Goal: Information Seeking & Learning: Learn about a topic

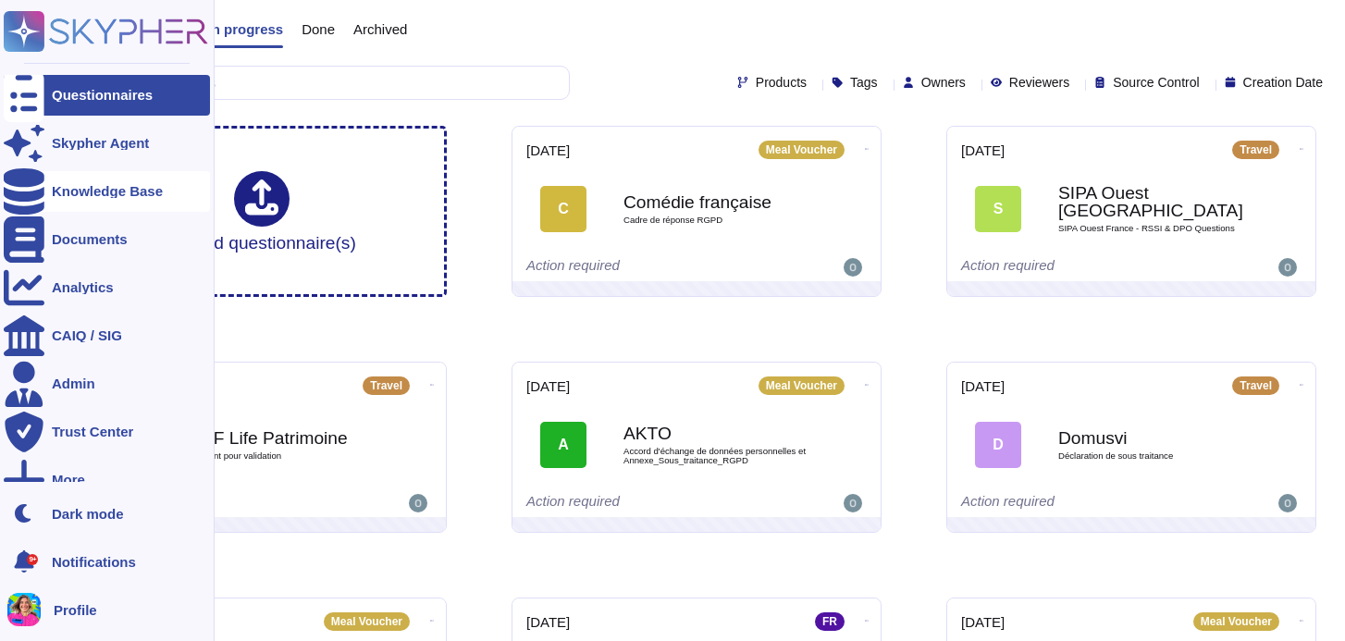
click at [78, 192] on div "Knowledge Base" at bounding box center [107, 191] width 111 height 14
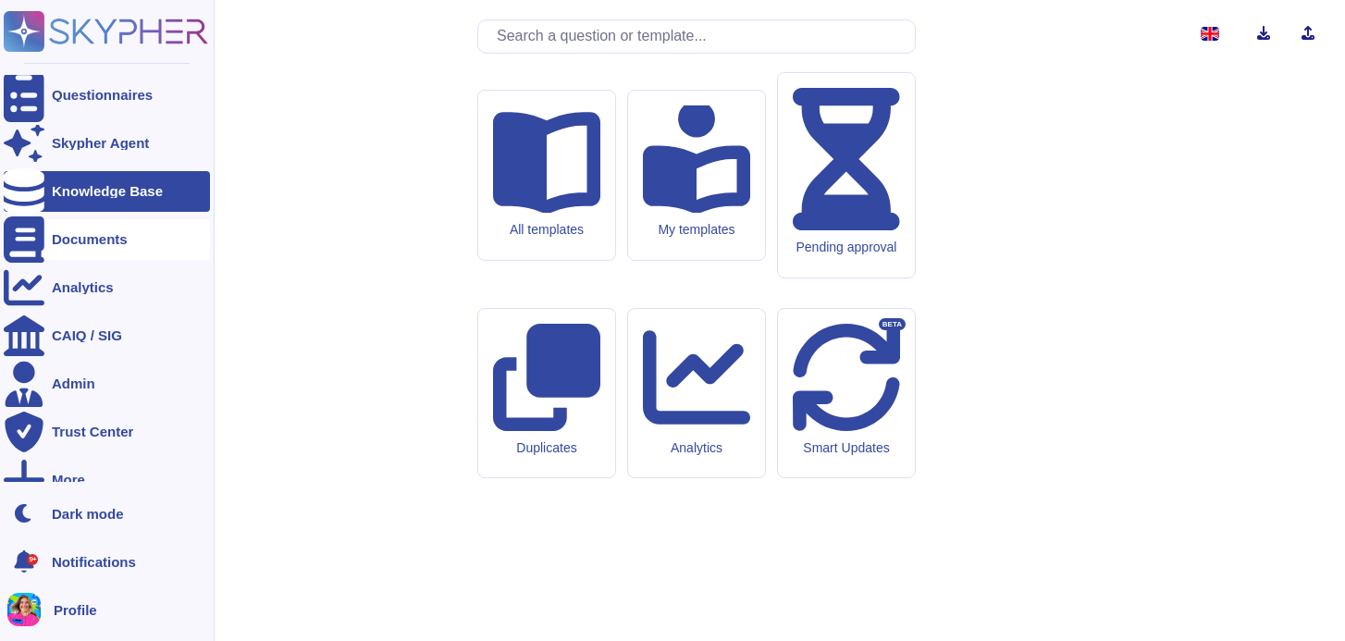
click at [83, 252] on div "Documents" at bounding box center [107, 239] width 206 height 41
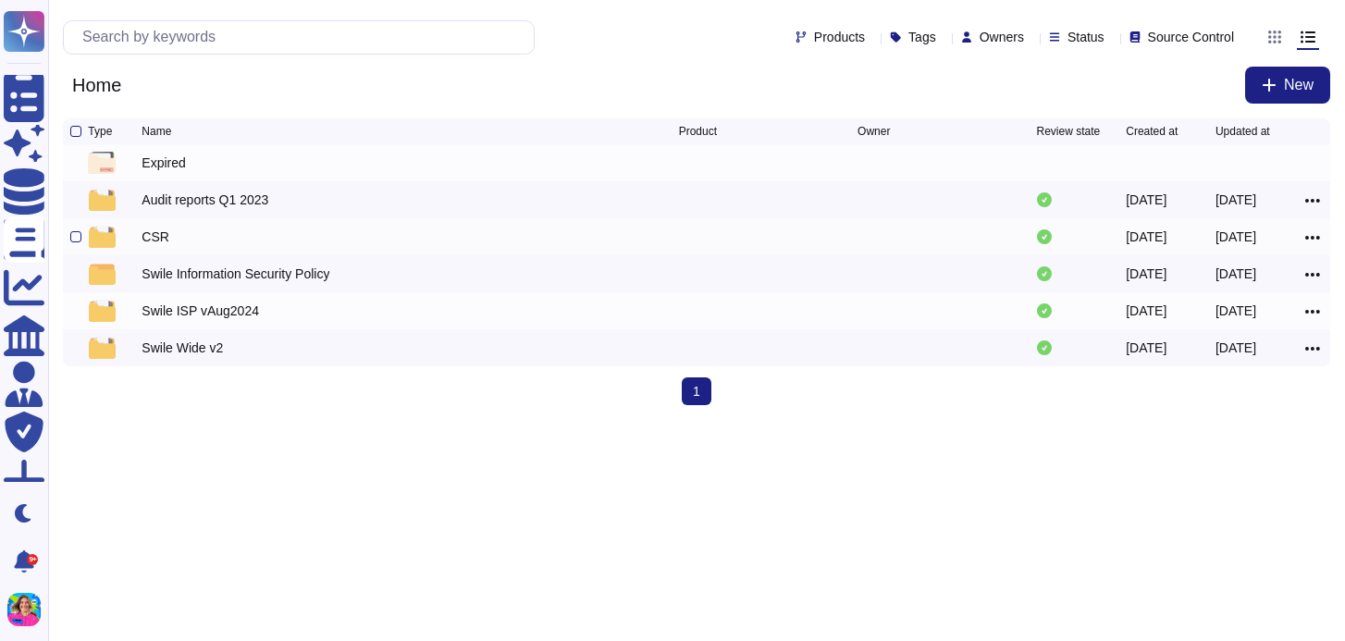
click at [180, 230] on div "CSR" at bounding box center [410, 237] width 537 height 22
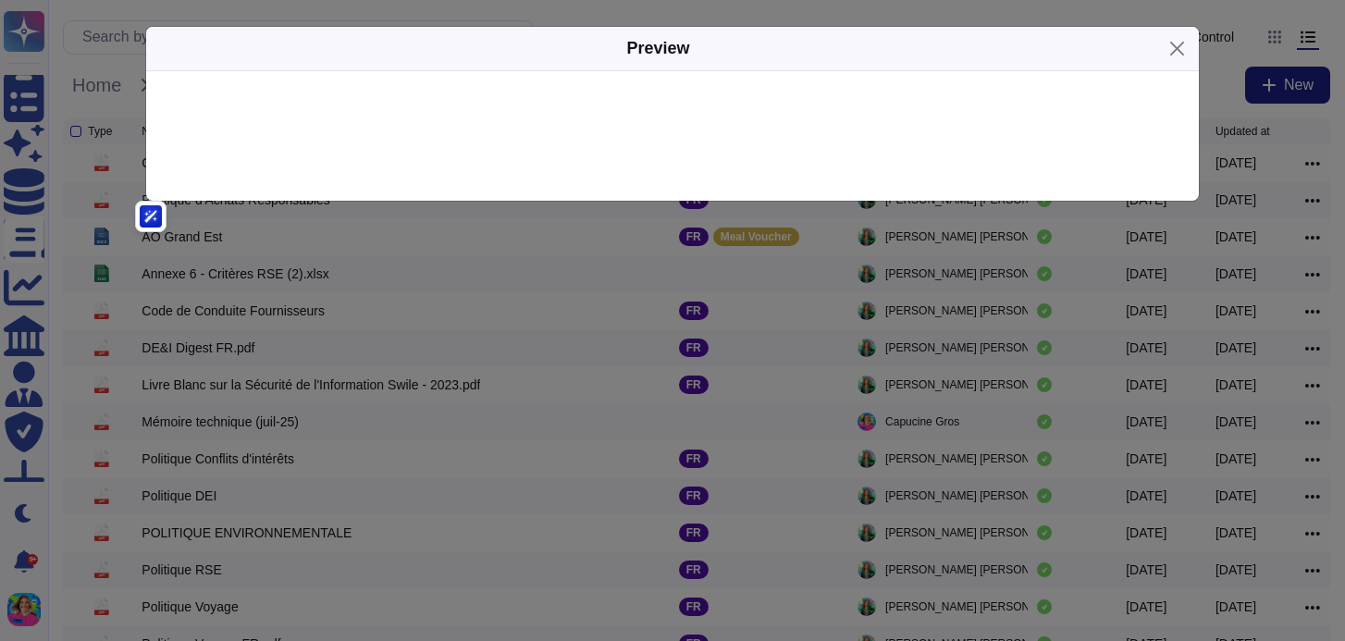
click at [284, 228] on div "Preview" at bounding box center [672, 320] width 1345 height 641
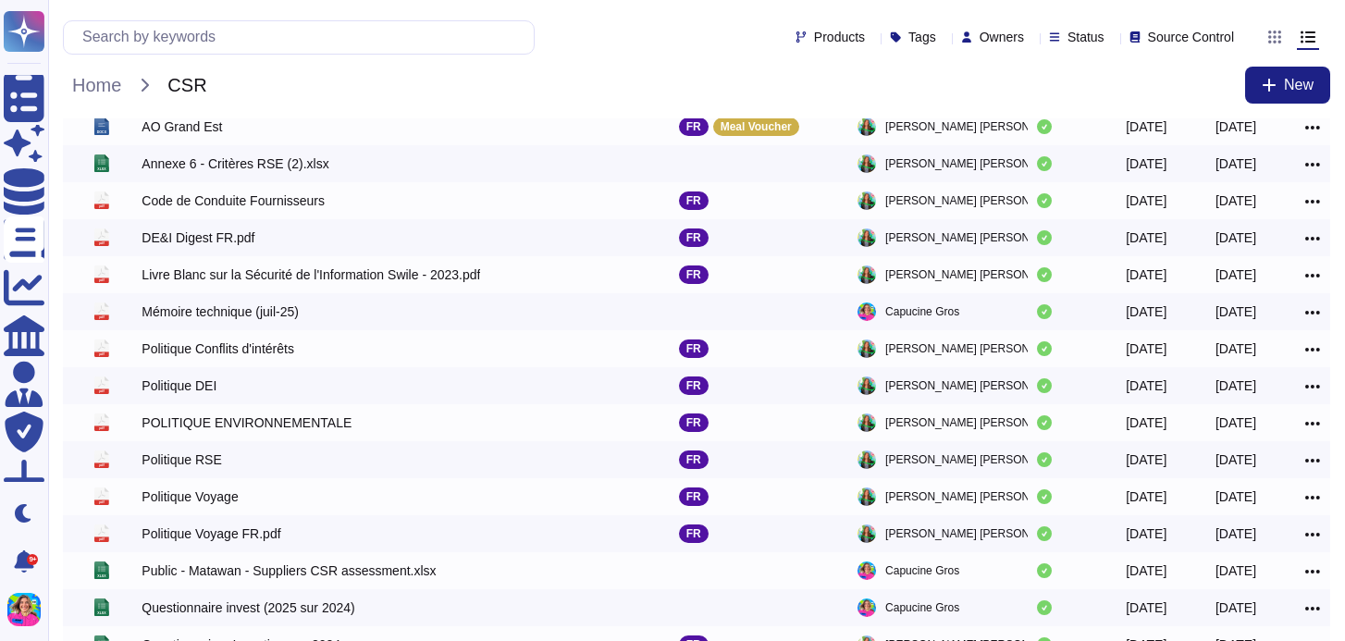
scroll to position [301, 0]
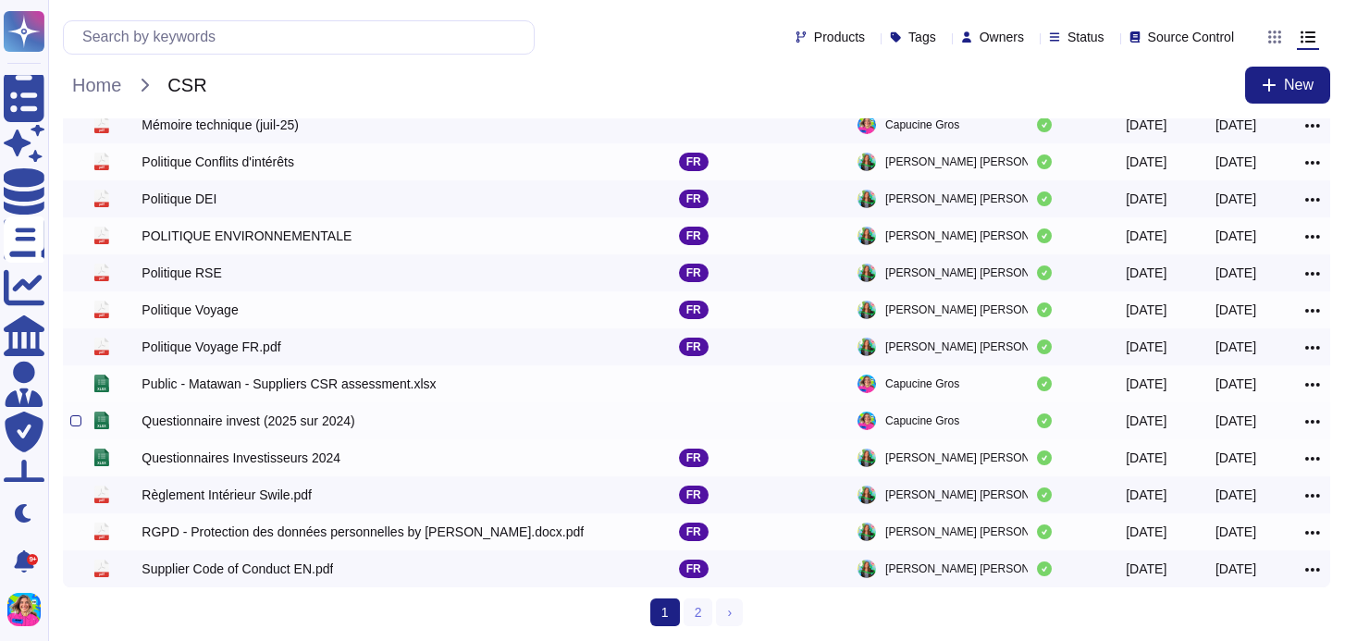
click at [354, 421] on div "Questionnaire invest (2025 sur 2024)" at bounding box center [248, 421] width 213 height 19
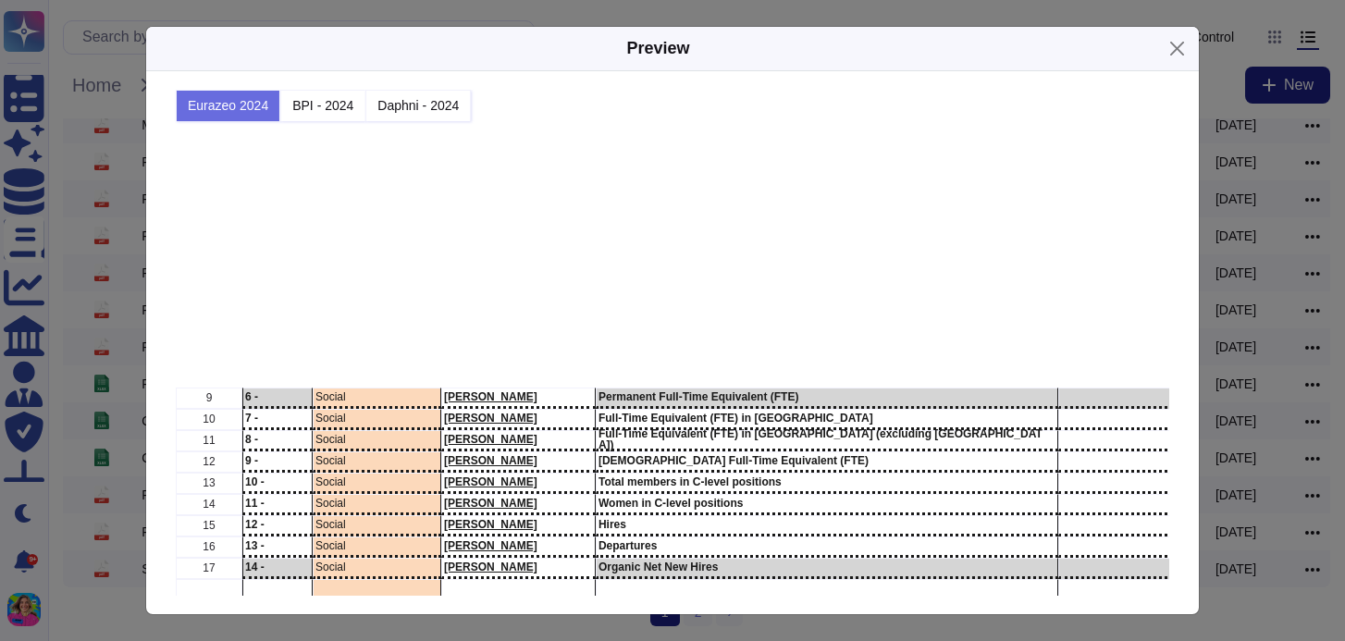
scroll to position [651, 0]
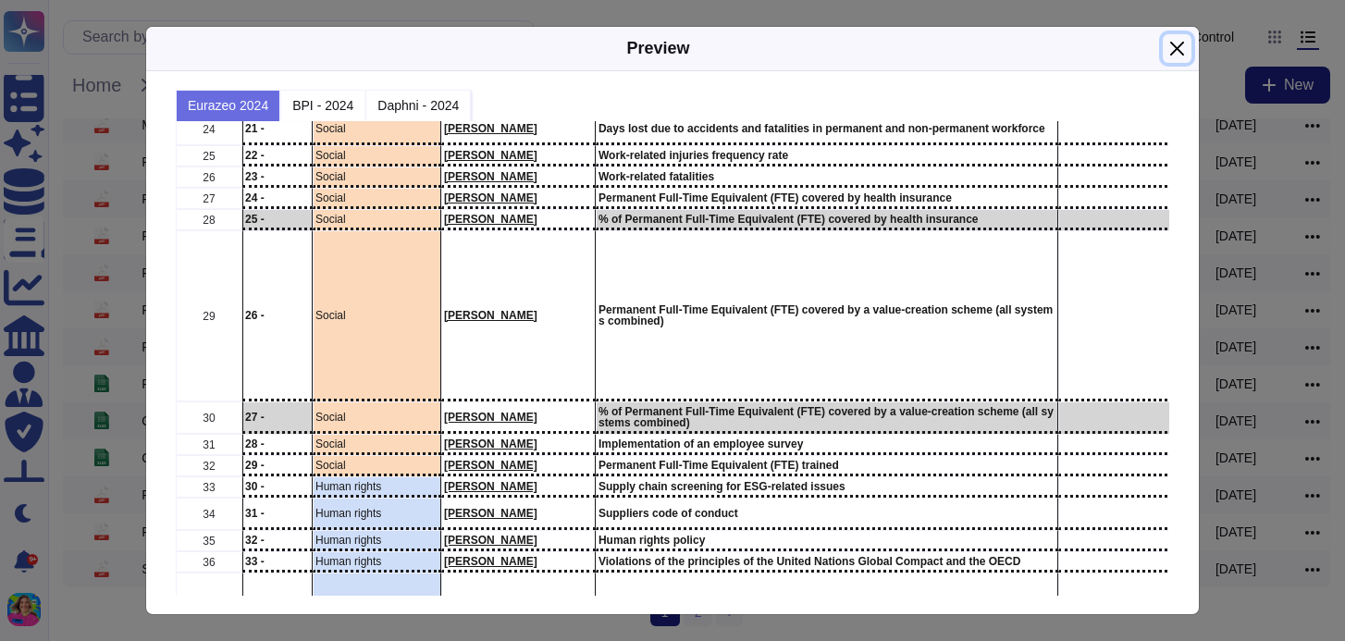
click at [1177, 56] on button "Close" at bounding box center [1177, 48] width 29 height 29
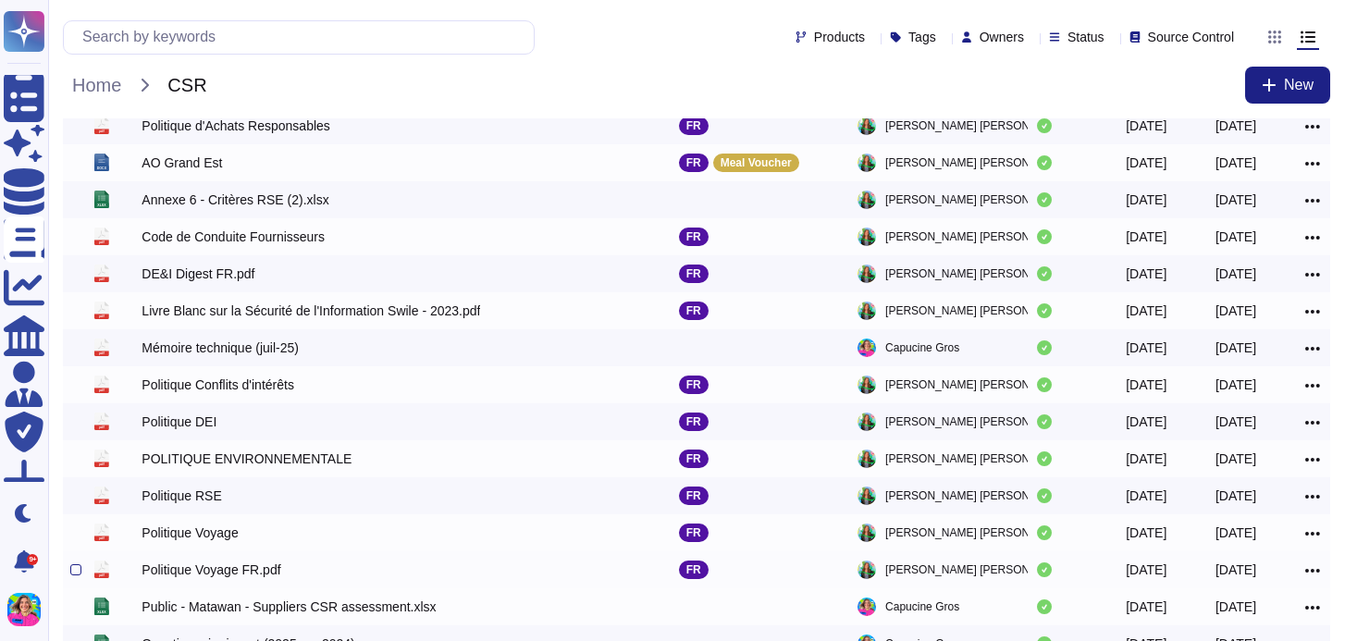
scroll to position [0, 0]
